Goal: Obtain resource: Download file/media

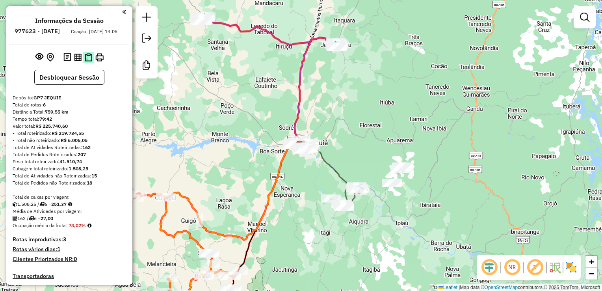
drag, startPoint x: 0, startPoint y: 0, endPoint x: 88, endPoint y: 64, distance: 109.0
click at [88, 61] on img at bounding box center [88, 57] width 7 height 8
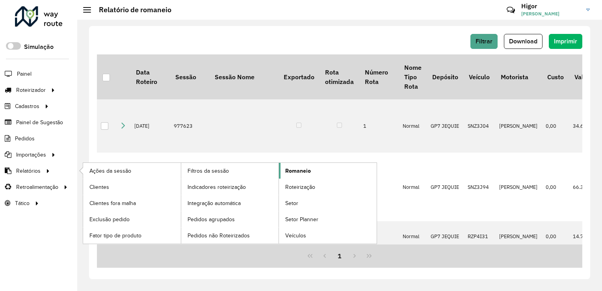
click at [307, 170] on span "Romaneio" at bounding box center [298, 171] width 26 height 8
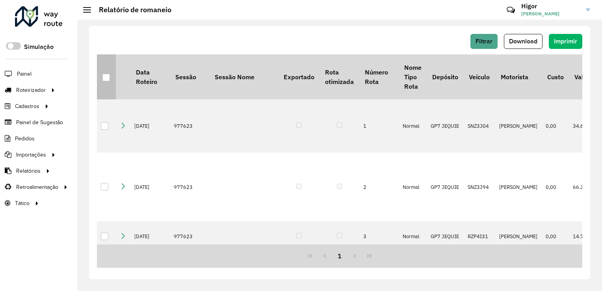
click at [104, 77] on div at bounding box center [105, 77] width 7 height 7
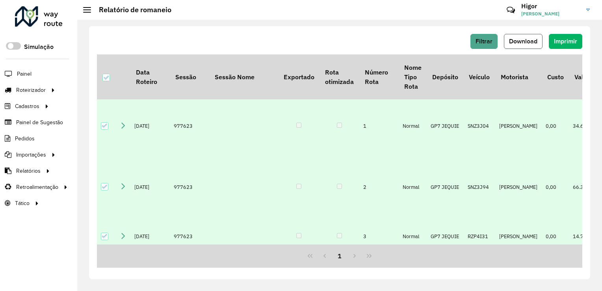
click at [516, 39] on span "Download" at bounding box center [523, 41] width 28 height 7
